Goal: Task Accomplishment & Management: Complete application form

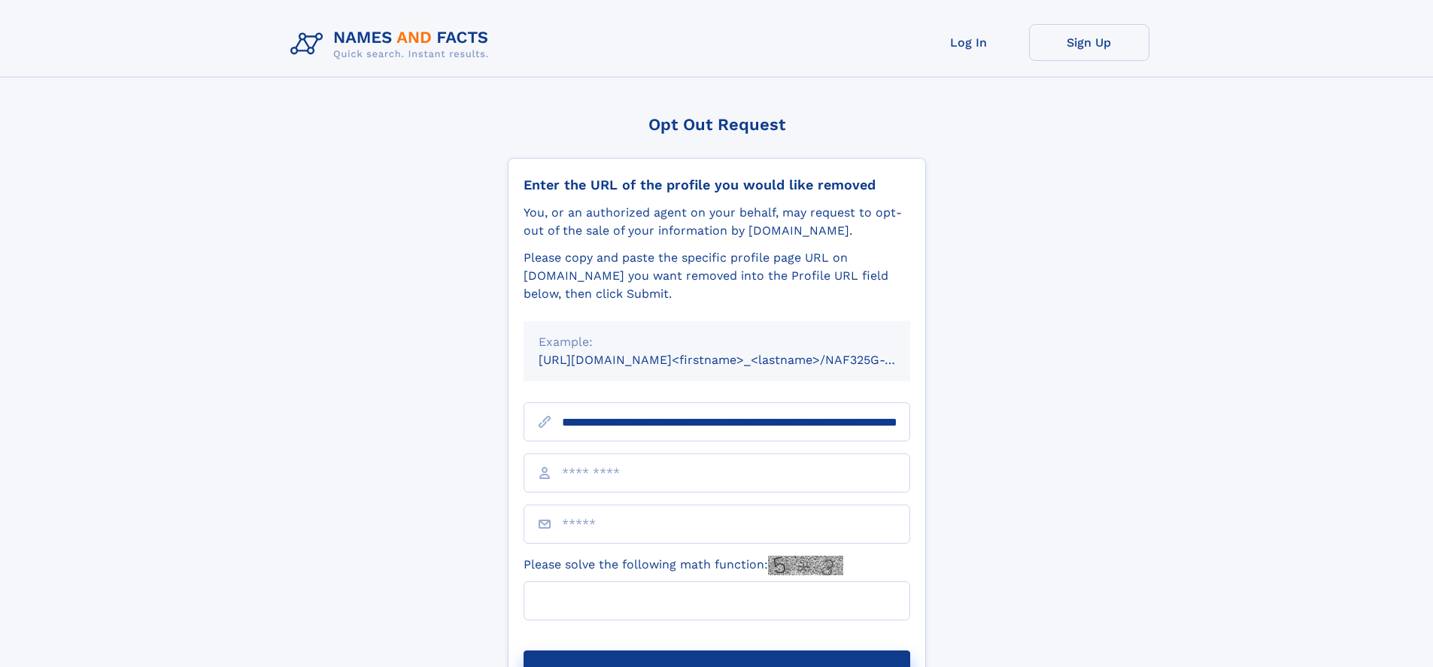
scroll to position [0, 169]
type input "**********"
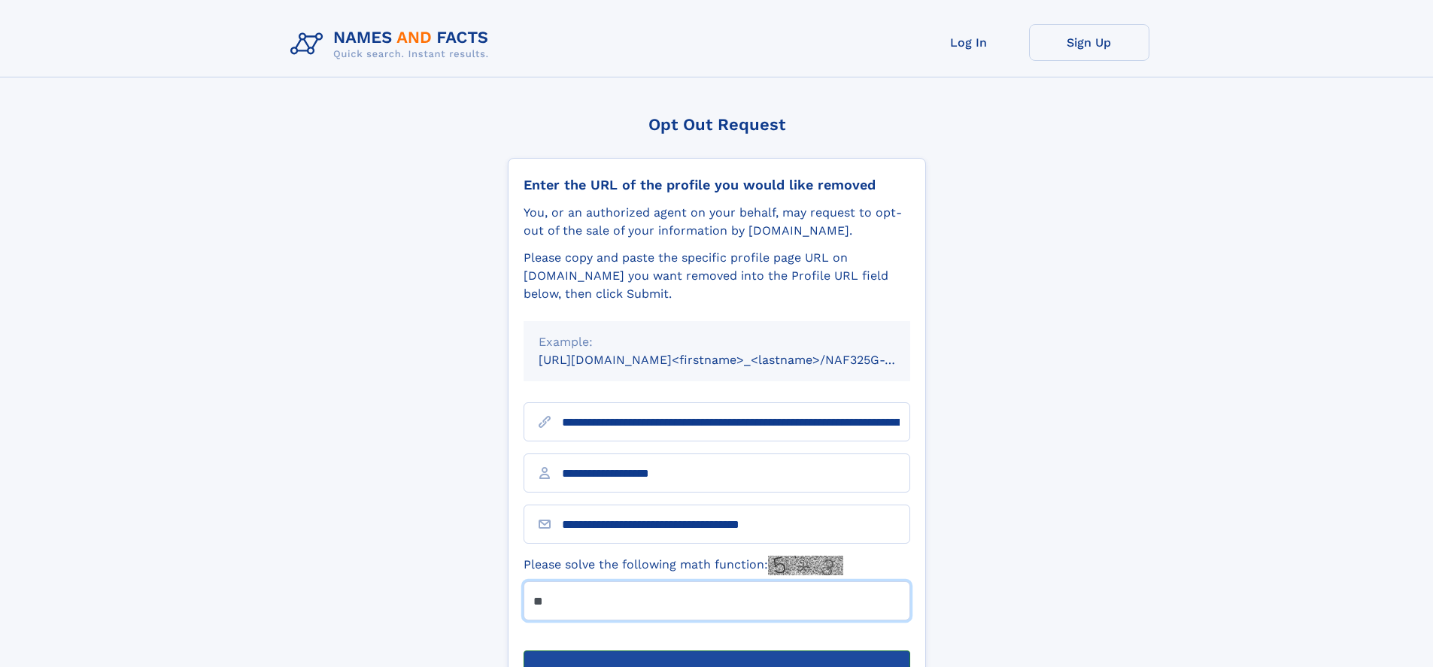
type input "**"
click at [716, 651] on button "Submit Opt Out Request" at bounding box center [716, 675] width 387 height 48
